Goal: Task Accomplishment & Management: Manage account settings

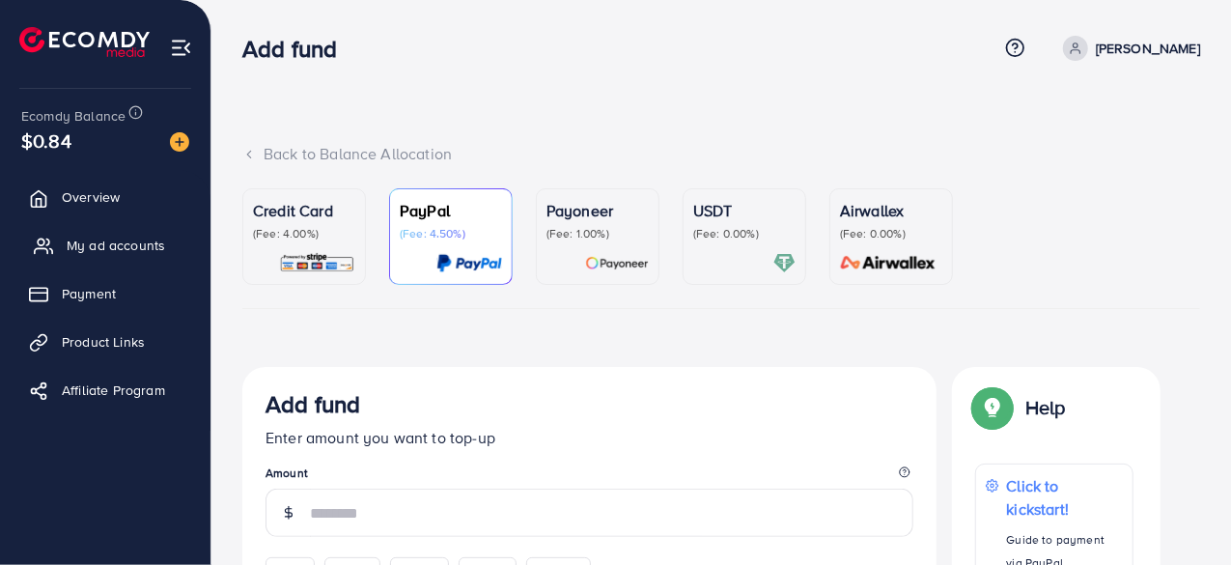
click at [90, 240] on span "My ad accounts" at bounding box center [116, 245] width 98 height 19
